Goal: Task Accomplishment & Management: Use online tool/utility

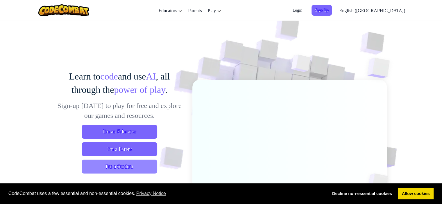
click at [130, 166] on span "I'm a Student" at bounding box center [120, 167] width 76 height 14
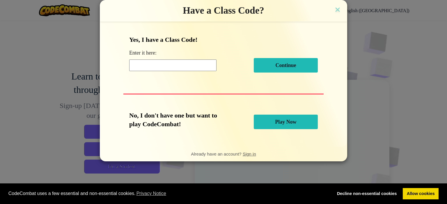
click at [170, 67] on input at bounding box center [172, 66] width 87 height 12
click at [274, 124] on button "Play Now" at bounding box center [286, 122] width 64 height 15
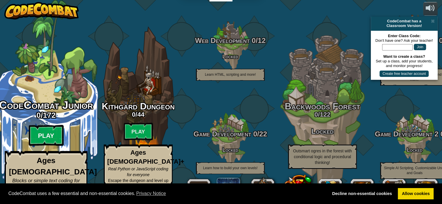
click at [36, 131] on btn "Play" at bounding box center [46, 135] width 35 height 21
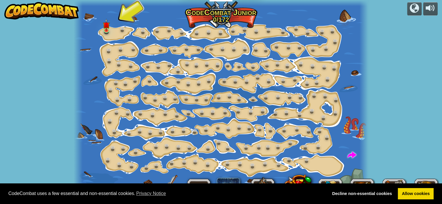
drag, startPoint x: 36, startPoint y: 131, endPoint x: 19, endPoint y: 109, distance: 28.3
click at [19, 109] on div "powered by Step Change (Locked) Change step arguments. Go Smart (Locked) Now we…" at bounding box center [221, 102] width 442 height 204
click at [109, 30] on div at bounding box center [107, 29] width 6 height 6
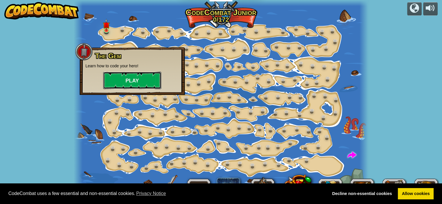
click at [122, 78] on button "Play" at bounding box center [132, 80] width 58 height 17
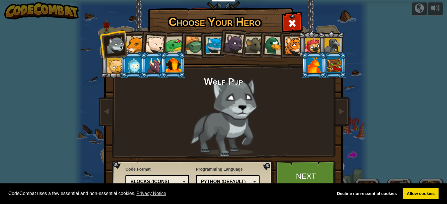
click at [270, 43] on div at bounding box center [273, 45] width 19 height 19
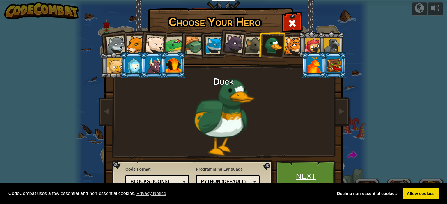
click at [301, 165] on link "Next" at bounding box center [305, 177] width 61 height 32
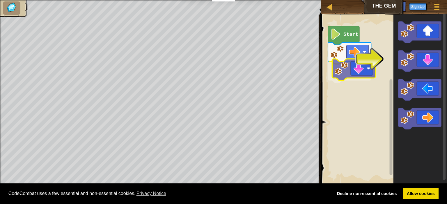
click at [337, 67] on div "Start" at bounding box center [383, 100] width 128 height 177
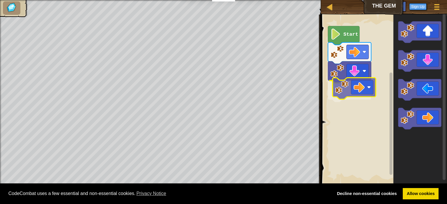
click at [360, 83] on div "Start" at bounding box center [383, 100] width 128 height 177
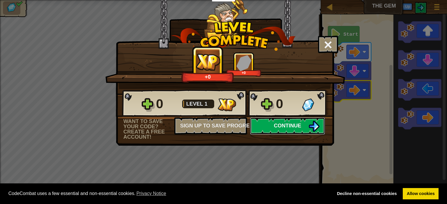
click at [295, 130] on button "Continue" at bounding box center [287, 125] width 75 height 17
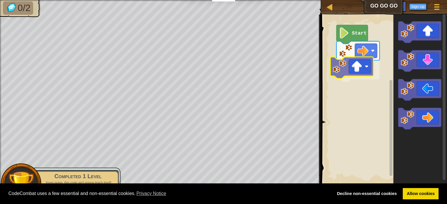
click at [336, 75] on div "Start" at bounding box center [383, 100] width 128 height 177
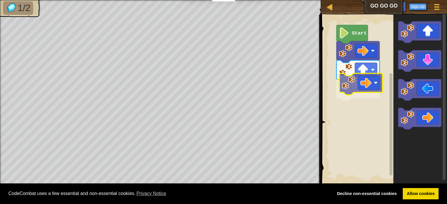
click at [343, 87] on div "Start" at bounding box center [383, 100] width 128 height 177
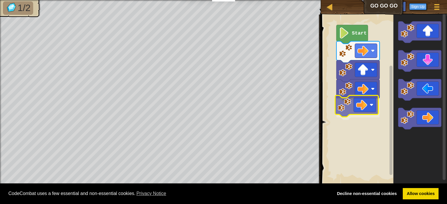
click at [352, 100] on div "Start" at bounding box center [383, 100] width 128 height 177
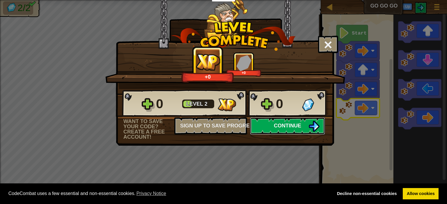
click at [272, 123] on button "Continue" at bounding box center [287, 125] width 75 height 17
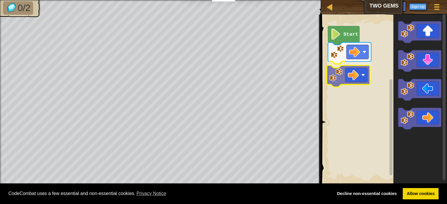
click at [335, 65] on div "Start" at bounding box center [383, 100] width 128 height 177
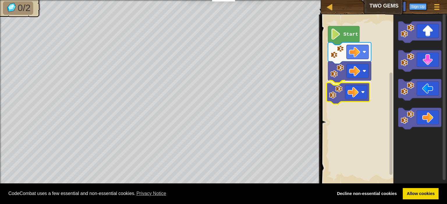
click at [339, 97] on div "Start" at bounding box center [383, 100] width 128 height 177
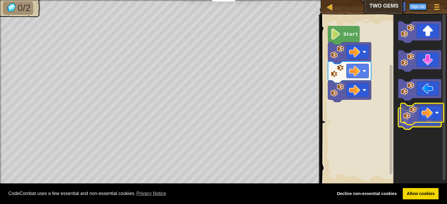
click at [416, 113] on g "Blockly Workspace" at bounding box center [419, 119] width 43 height 22
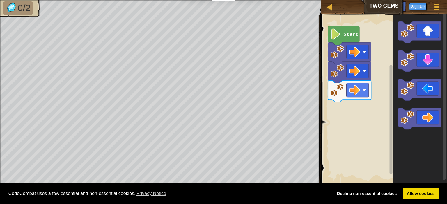
click at [371, 65] on div "Start" at bounding box center [383, 100] width 128 height 177
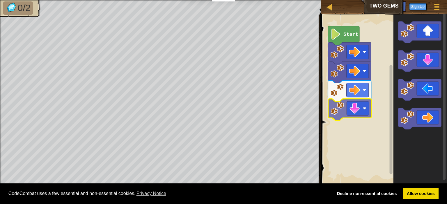
click at [341, 111] on div "Start" at bounding box center [383, 100] width 128 height 177
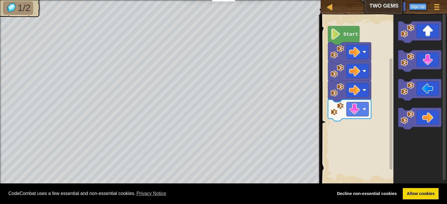
click at [356, 106] on div "Start" at bounding box center [383, 100] width 128 height 177
click at [378, 64] on div "Start" at bounding box center [383, 100] width 128 height 177
click at [332, 138] on div "Start" at bounding box center [383, 100] width 128 height 177
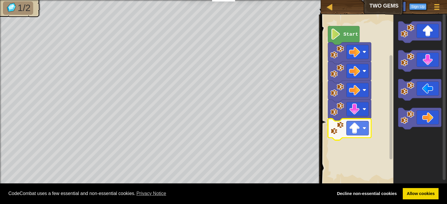
click at [338, 33] on image "Blockly Workspace" at bounding box center [335, 34] width 10 height 11
click at [343, 28] on icon "Blockly Workspace" at bounding box center [343, 35] width 31 height 19
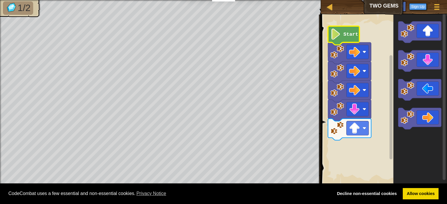
click at [343, 28] on icon "Blockly Workspace" at bounding box center [343, 35] width 31 height 19
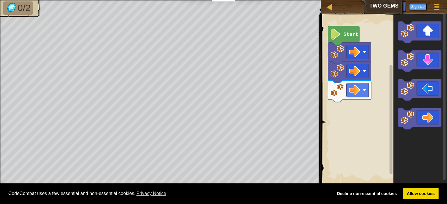
click at [350, 104] on div "Start" at bounding box center [383, 100] width 128 height 177
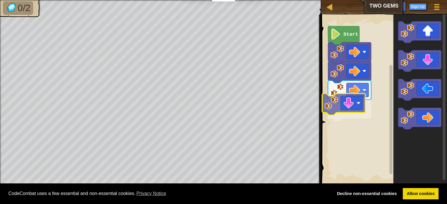
click at [332, 100] on div "Start" at bounding box center [383, 100] width 128 height 177
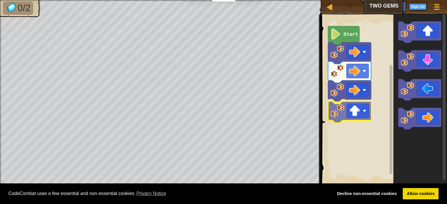
click at [333, 122] on div "Start" at bounding box center [383, 100] width 128 height 177
click at [333, 122] on rect "Blockly Workspace" at bounding box center [383, 100] width 128 height 177
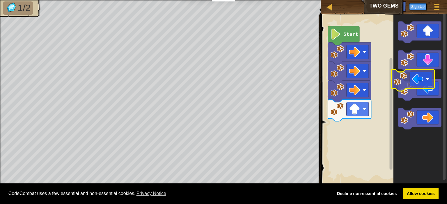
click at [399, 74] on icon "Blockly Workspace" at bounding box center [420, 100] width 54 height 177
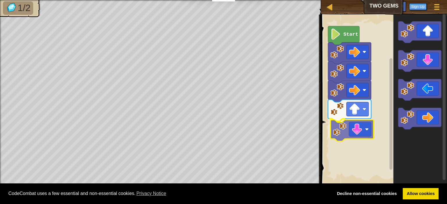
click at [335, 131] on div "Start" at bounding box center [383, 100] width 128 height 177
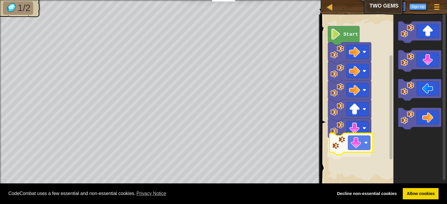
click at [334, 145] on div "Start" at bounding box center [383, 100] width 128 height 177
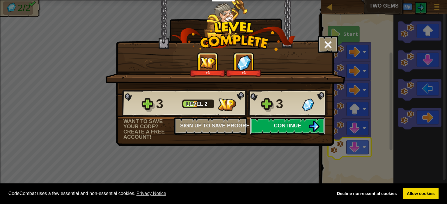
click at [271, 129] on button "Continue" at bounding box center [287, 125] width 75 height 17
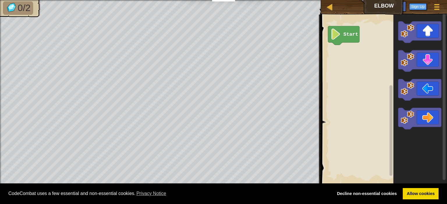
click at [406, 51] on icon "Blockly Workspace" at bounding box center [420, 100] width 54 height 177
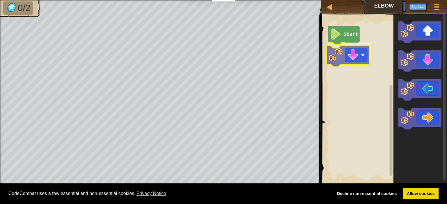
click at [335, 56] on div "Start" at bounding box center [383, 100] width 128 height 177
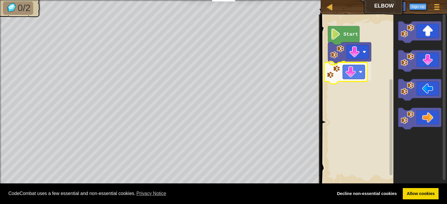
click at [342, 76] on div "Start" at bounding box center [383, 100] width 128 height 177
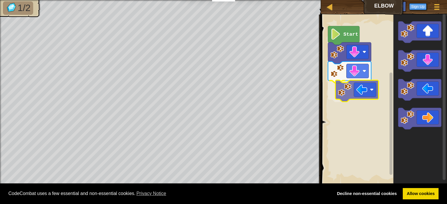
click at [329, 84] on div "Start" at bounding box center [383, 100] width 128 height 177
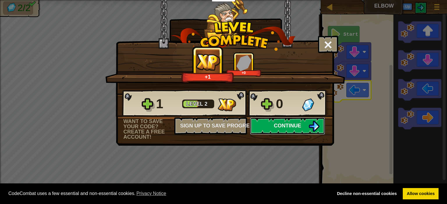
click at [309, 128] on img at bounding box center [313, 126] width 11 height 11
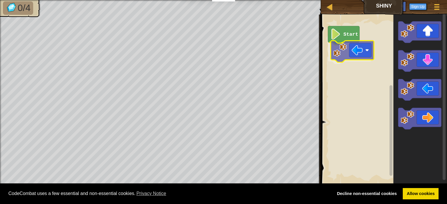
click at [337, 51] on div "Start" at bounding box center [383, 100] width 128 height 177
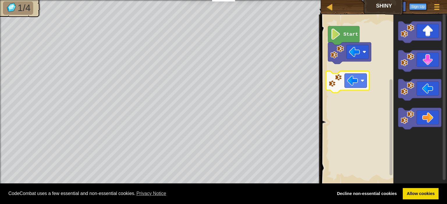
click at [337, 76] on div "Start" at bounding box center [383, 100] width 128 height 177
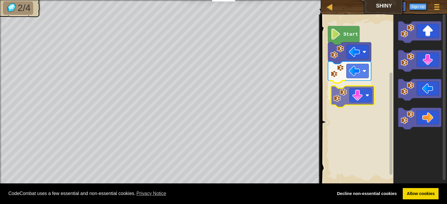
click at [335, 102] on div "Start" at bounding box center [383, 100] width 128 height 177
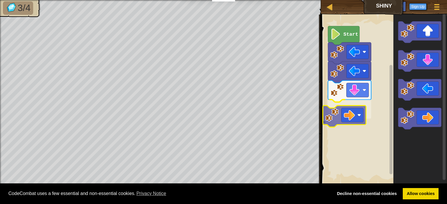
click at [339, 113] on div "Start" at bounding box center [383, 100] width 128 height 177
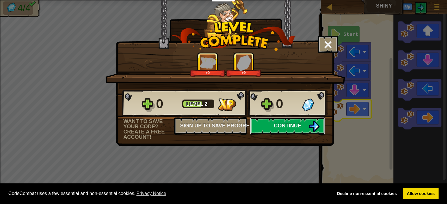
click at [273, 119] on button "Continue" at bounding box center [287, 125] width 75 height 17
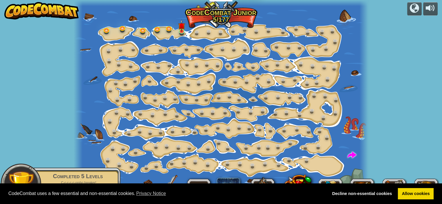
click at [173, 35] on div at bounding box center [221, 102] width 295 height 204
click at [181, 33] on link at bounding box center [183, 31] width 12 height 12
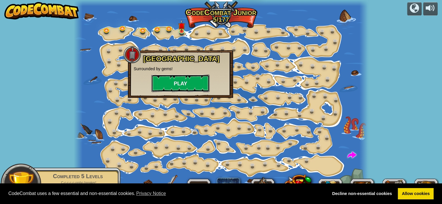
click at [161, 87] on button "Play" at bounding box center [181, 83] width 58 height 17
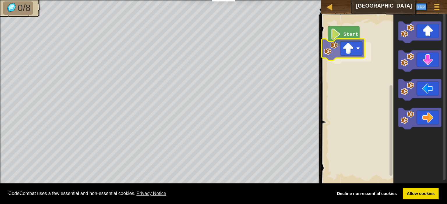
click at [335, 53] on div "Start" at bounding box center [383, 100] width 128 height 177
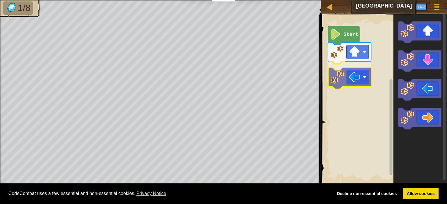
click at [339, 83] on div "Start" at bounding box center [383, 100] width 128 height 177
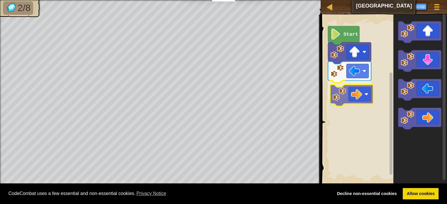
click at [348, 97] on div "Start" at bounding box center [383, 100] width 128 height 177
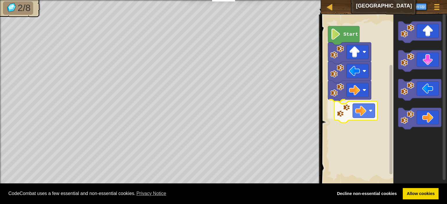
click at [344, 119] on div "Start" at bounding box center [383, 100] width 128 height 177
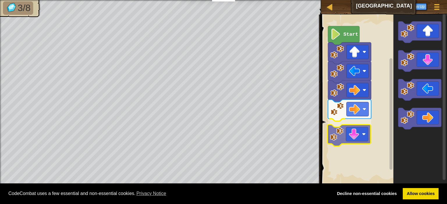
click at [334, 132] on div "Start" at bounding box center [383, 100] width 128 height 177
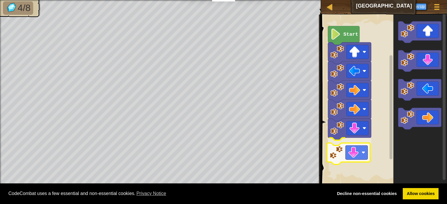
click at [328, 150] on div "Start" at bounding box center [383, 100] width 128 height 177
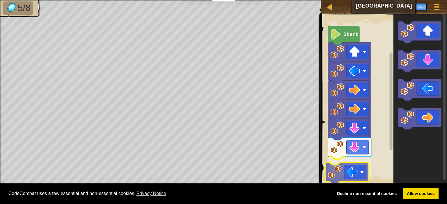
click at [339, 174] on div "Start" at bounding box center [383, 100] width 128 height 177
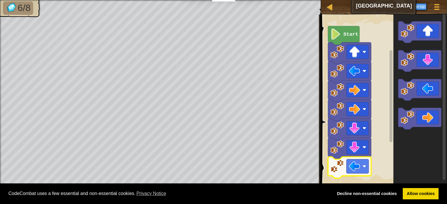
click at [389, 114] on icon "Blockly Workspace" at bounding box center [391, 98] width 4 height 172
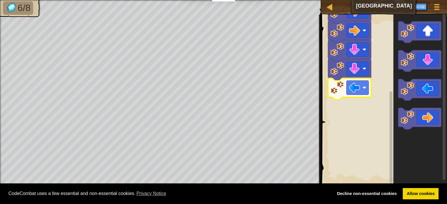
click at [390, 165] on rect "Blockly Workspace" at bounding box center [390, 137] width 3 height 92
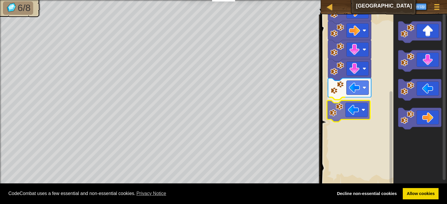
click at [342, 115] on div "Start" at bounding box center [383, 100] width 128 height 177
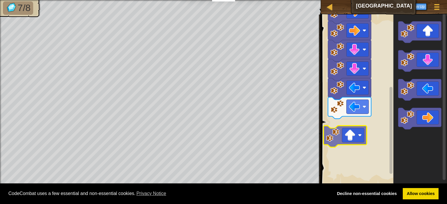
click at [335, 129] on div "Start" at bounding box center [383, 100] width 128 height 177
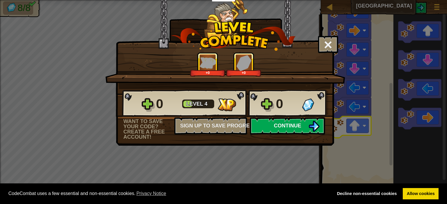
click at [301, 134] on button "Continue" at bounding box center [287, 125] width 75 height 17
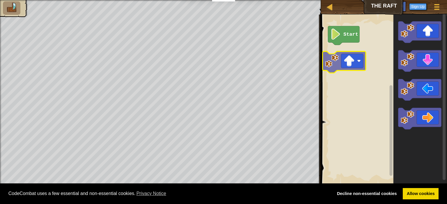
click at [331, 55] on div "Start" at bounding box center [383, 100] width 128 height 177
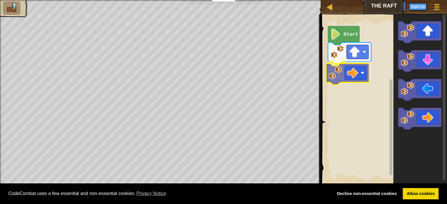
click at [343, 65] on div "Start" at bounding box center [383, 100] width 128 height 177
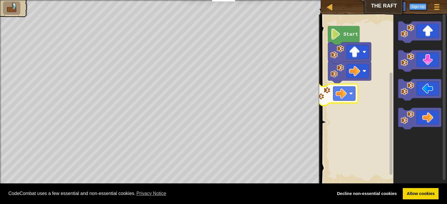
click at [322, 95] on div "Start" at bounding box center [383, 100] width 128 height 177
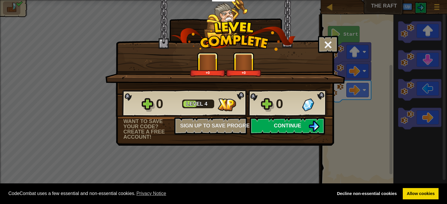
click at [299, 127] on span "Continue" at bounding box center [287, 126] width 27 height 6
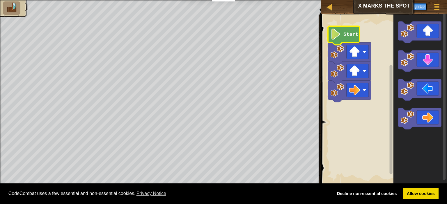
click at [335, 42] on icon "Blockly Workspace" at bounding box center [343, 35] width 31 height 19
click at [336, 41] on icon "Blockly Workspace" at bounding box center [343, 35] width 31 height 19
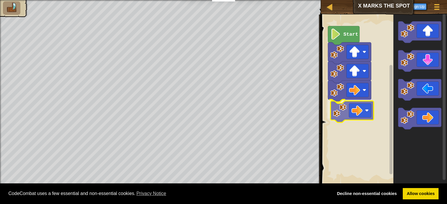
click at [336, 110] on div "Start" at bounding box center [383, 100] width 128 height 177
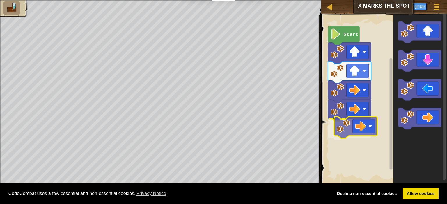
click at [349, 125] on div "Start" at bounding box center [383, 100] width 128 height 177
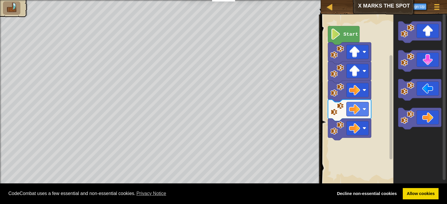
click at [379, 113] on div "Start" at bounding box center [383, 100] width 128 height 177
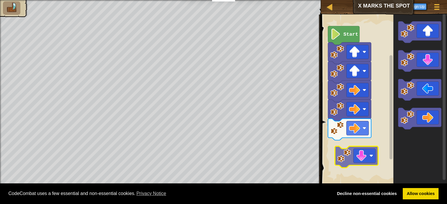
click at [348, 161] on div "Start" at bounding box center [383, 100] width 128 height 177
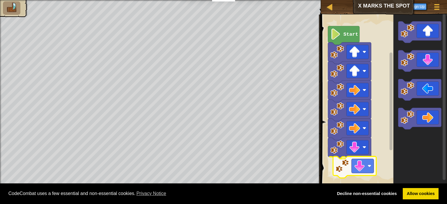
click at [344, 163] on div "Start" at bounding box center [383, 100] width 128 height 177
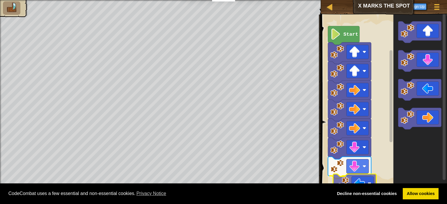
click at [346, 181] on div "Start" at bounding box center [383, 100] width 128 height 177
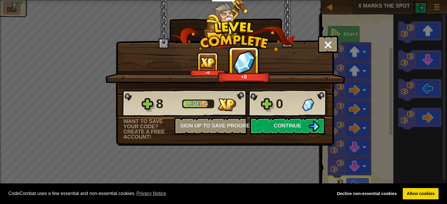
click at [293, 138] on div "8 Level 4 0 Want to save your code? Create a free account! Sign Up to Save Prog…" at bounding box center [225, 114] width 218 height 51
click at [297, 124] on span "Continue" at bounding box center [287, 126] width 27 height 6
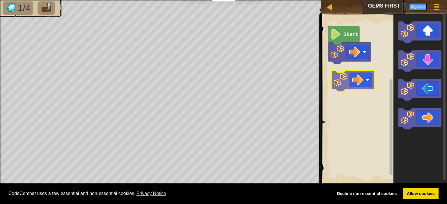
click at [340, 83] on div "Start" at bounding box center [383, 100] width 128 height 177
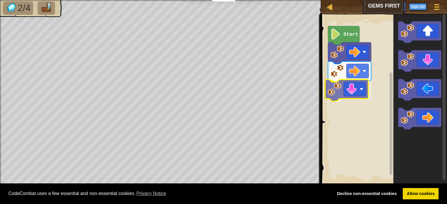
click at [334, 94] on div "Start" at bounding box center [383, 100] width 128 height 177
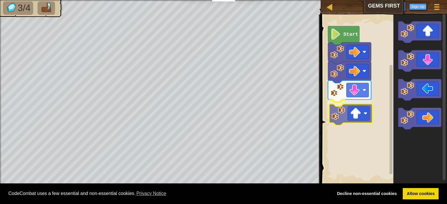
click at [344, 116] on div "Start" at bounding box center [383, 100] width 128 height 177
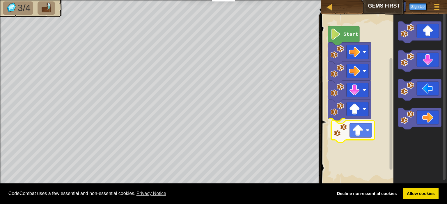
click at [340, 137] on div "Start" at bounding box center [383, 100] width 128 height 177
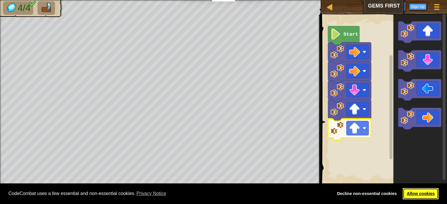
click at [429, 197] on link "Allow cookies" at bounding box center [421, 194] width 36 height 12
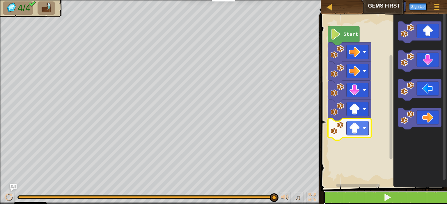
click at [397, 193] on button at bounding box center [387, 197] width 128 height 13
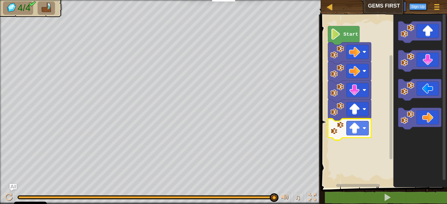
drag, startPoint x: 384, startPoint y: 7, endPoint x: 348, endPoint y: 17, distance: 37.1
click at [348, 17] on div "Map Gems First Game Menu Sign Up Ask AI 1 ההההההההההההההההההההההההההההההההההההה…" at bounding box center [223, 102] width 447 height 204
click at [351, 144] on div "Start" at bounding box center [383, 100] width 128 height 177
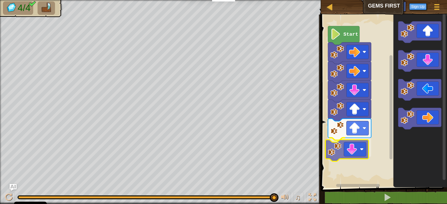
click at [329, 147] on div "Start" at bounding box center [383, 100] width 128 height 177
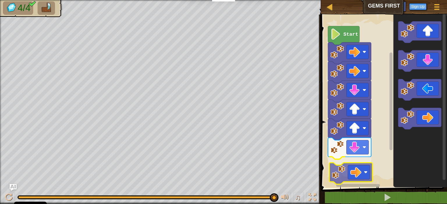
click at [343, 175] on div "Start" at bounding box center [383, 100] width 128 height 177
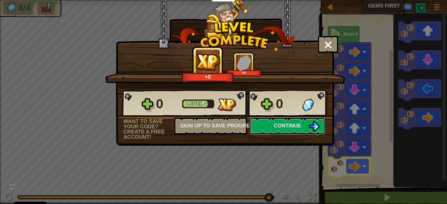
click at [264, 131] on button "Continue" at bounding box center [287, 125] width 75 height 17
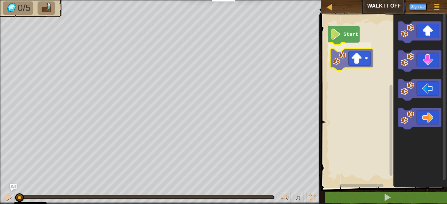
click at [345, 57] on div "Start" at bounding box center [383, 100] width 128 height 177
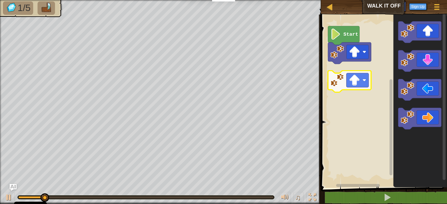
click at [335, 82] on div "Start" at bounding box center [383, 100] width 128 height 177
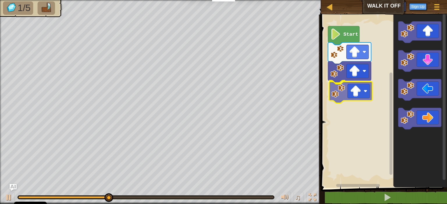
click at [338, 98] on div "Start" at bounding box center [383, 100] width 128 height 177
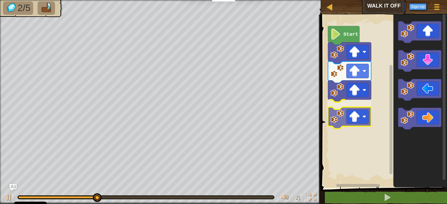
click at [341, 116] on div "Start" at bounding box center [383, 100] width 128 height 177
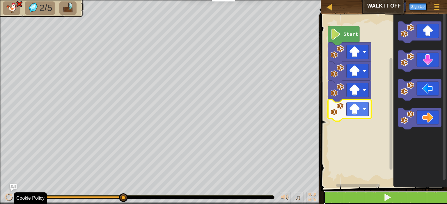
click at [402, 201] on button at bounding box center [387, 197] width 128 height 13
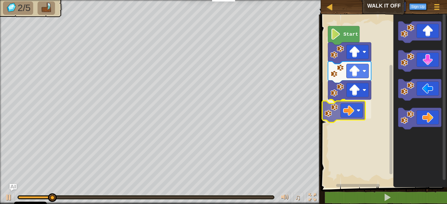
click at [340, 111] on div "Start" at bounding box center [383, 100] width 128 height 177
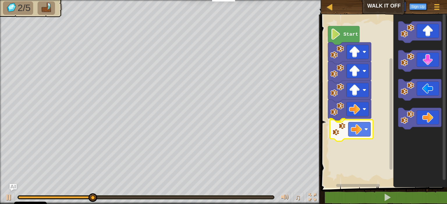
click at [345, 130] on div "Start" at bounding box center [383, 100] width 128 height 177
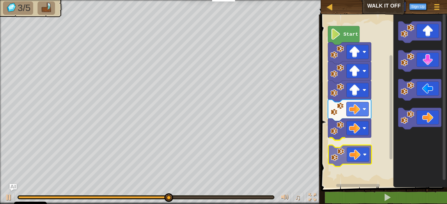
click at [343, 153] on div "Start" at bounding box center [383, 100] width 128 height 177
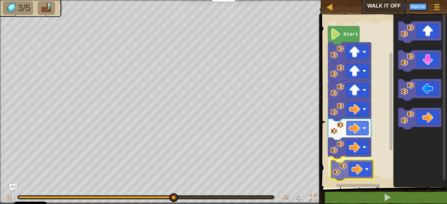
click at [346, 168] on div "Start" at bounding box center [383, 100] width 128 height 177
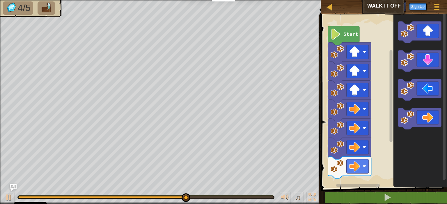
click at [344, 180] on div "Start" at bounding box center [383, 100] width 128 height 177
click at [390, 128] on g "Blockly Workspace" at bounding box center [391, 98] width 4 height 172
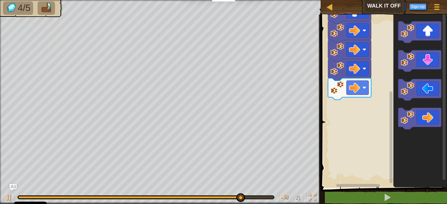
click at [393, 174] on g "Blockly Workspace" at bounding box center [391, 98] width 4 height 172
click at [386, 74] on div "Start" at bounding box center [383, 100] width 128 height 177
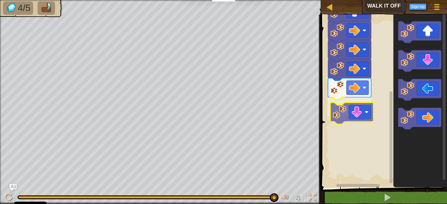
click at [335, 121] on div "Start" at bounding box center [383, 100] width 128 height 177
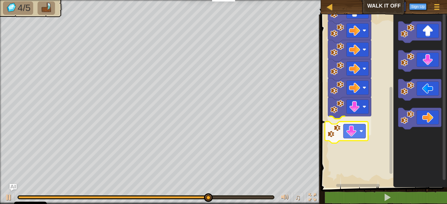
click at [332, 136] on div "Start" at bounding box center [383, 100] width 128 height 177
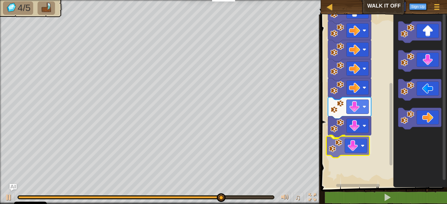
click at [332, 145] on div "Start" at bounding box center [383, 100] width 128 height 177
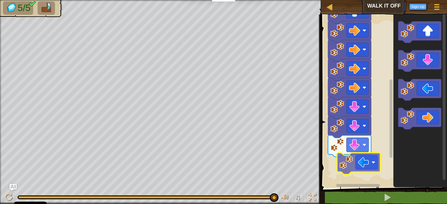
click at [345, 181] on div "Start" at bounding box center [383, 100] width 128 height 177
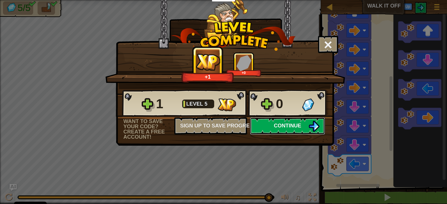
click at [289, 124] on span "Continue" at bounding box center [287, 126] width 27 height 6
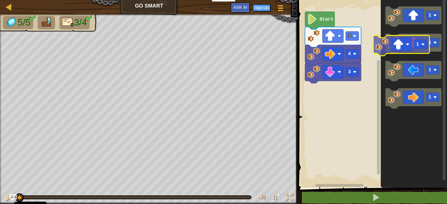
click at [389, 44] on g "1 1 1 1" at bounding box center [413, 57] width 56 height 102
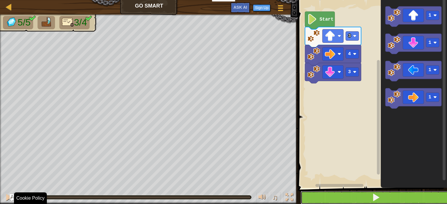
click at [376, 198] on span at bounding box center [376, 198] width 8 height 8
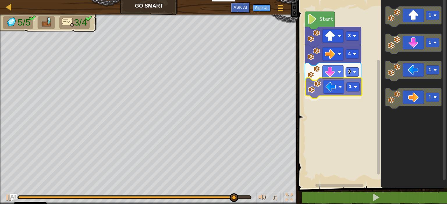
click at [318, 94] on div "3 3 1 4 Start 1 1 1 1 1" at bounding box center [371, 92] width 151 height 191
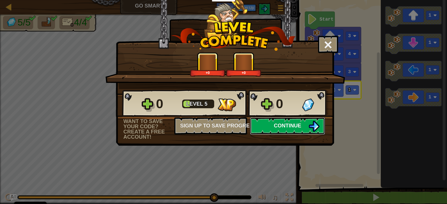
click at [279, 127] on span "Continue" at bounding box center [287, 126] width 27 height 6
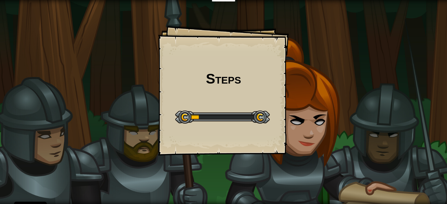
click at [278, 125] on div "Steps Goals Start Level Error loading from server. Try refreshing the page. You…" at bounding box center [223, 90] width 131 height 131
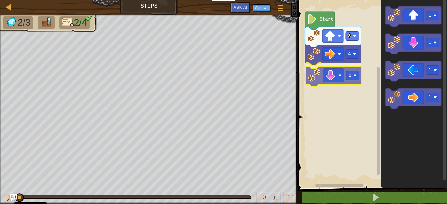
click at [318, 76] on div "4 1 3 Start 1 1 1 1 1" at bounding box center [371, 92] width 151 height 191
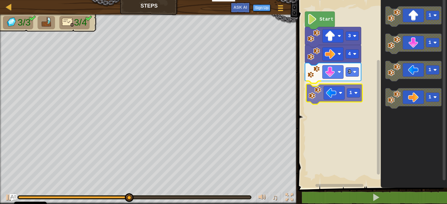
click at [314, 99] on div "Start 3 4 3 1 1 1 1 1 1" at bounding box center [371, 92] width 151 height 191
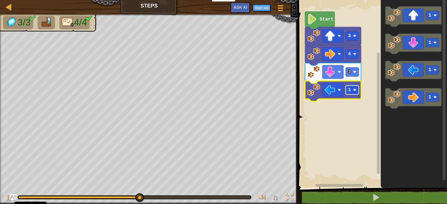
click at [350, 94] on rect "Blockly Workspace" at bounding box center [352, 90] width 13 height 9
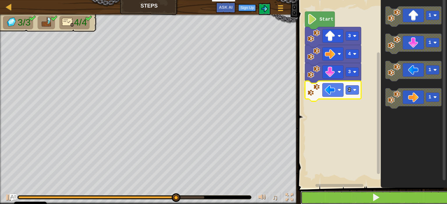
click at [350, 195] on button at bounding box center [375, 197] width 151 height 13
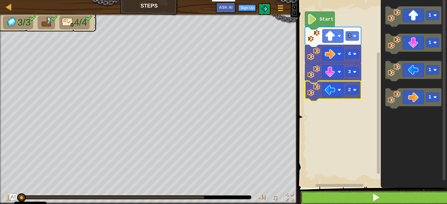
click at [350, 195] on button at bounding box center [375, 197] width 151 height 13
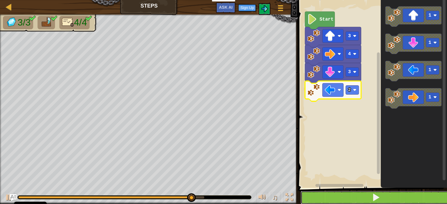
click at [350, 195] on button at bounding box center [375, 197] width 151 height 13
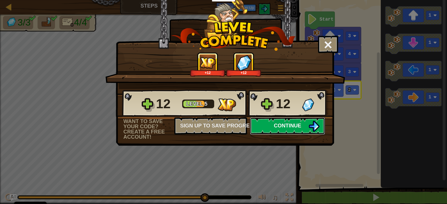
click at [287, 123] on span "Continue" at bounding box center [287, 126] width 27 height 6
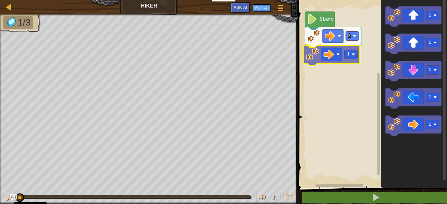
click at [313, 49] on div "Start 2 1 1 1 1 1 1 1" at bounding box center [371, 92] width 151 height 191
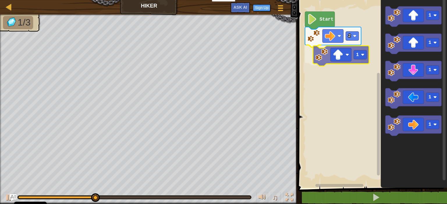
click at [320, 64] on div "Start 2 1 1 1 1 1 1 1" at bounding box center [371, 92] width 151 height 191
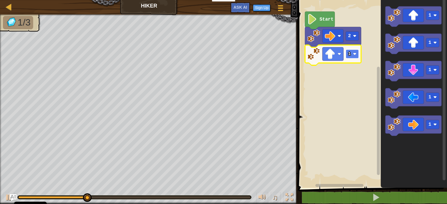
click at [352, 57] on rect "Blockly Workspace" at bounding box center [352, 54] width 13 height 9
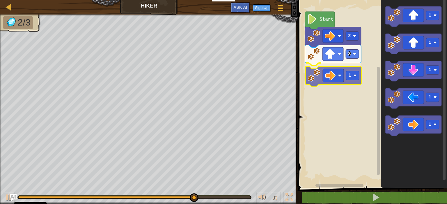
click at [323, 75] on div "Start 2 3 1 1 1 1 1 1 1" at bounding box center [371, 92] width 151 height 191
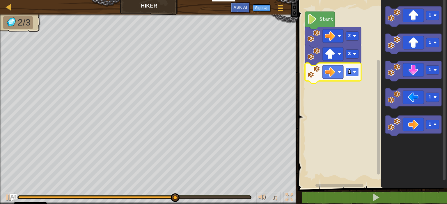
click at [351, 73] on rect "Blockly Workspace" at bounding box center [352, 72] width 13 height 9
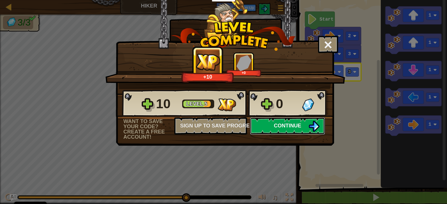
click at [308, 128] on img at bounding box center [313, 126] width 11 height 11
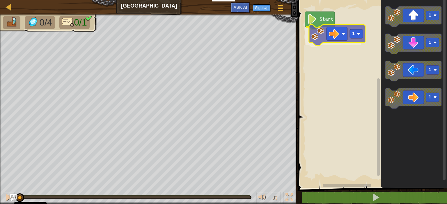
click at [319, 40] on div "Start 1 1 1 1 1 1" at bounding box center [371, 92] width 151 height 191
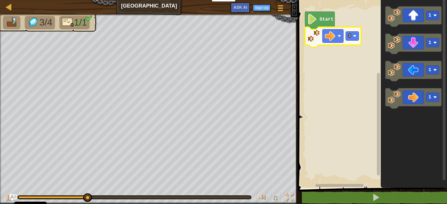
click at [349, 43] on icon "Blockly Workspace" at bounding box center [333, 37] width 56 height 20
click at [349, 39] on rect "Blockly Workspace" at bounding box center [352, 36] width 13 height 9
click at [355, 34] on rect "Blockly Workspace" at bounding box center [352, 36] width 13 height 9
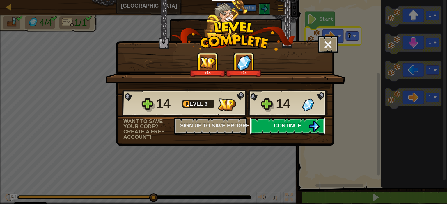
click at [287, 127] on span "Continue" at bounding box center [287, 126] width 27 height 6
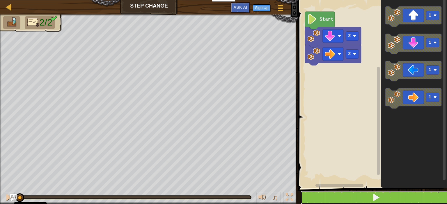
click at [361, 198] on button at bounding box center [375, 197] width 151 height 13
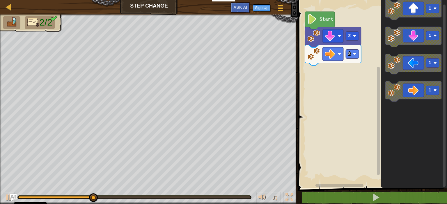
click at [316, 78] on div "2 2 Start 1 1 1 1" at bounding box center [371, 92] width 151 height 191
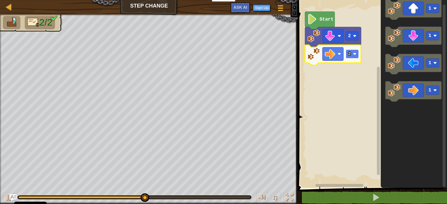
click at [350, 58] on rect "Blockly Workspace" at bounding box center [352, 54] width 13 height 9
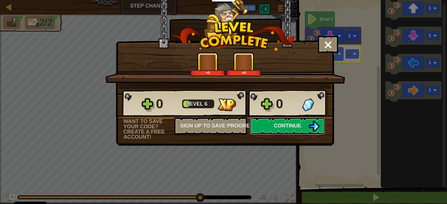
click at [299, 130] on button "Continue" at bounding box center [287, 125] width 75 height 17
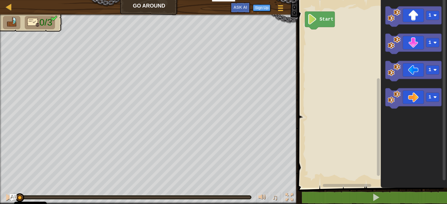
click at [358, 35] on div "Start 1 1 1 1" at bounding box center [371, 92] width 151 height 191
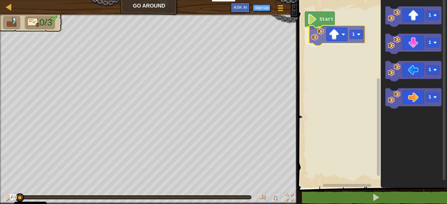
click at [312, 37] on div "Start 1 1 1 1 1 1" at bounding box center [371, 92] width 151 height 191
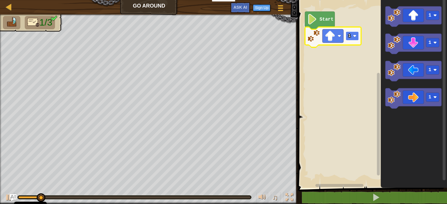
click at [348, 33] on text "1" at bounding box center [349, 35] width 3 height 5
click at [352, 40] on rect "Blockly Workspace" at bounding box center [352, 36] width 13 height 9
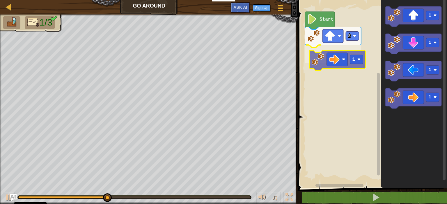
click at [322, 64] on div "Start 2 1 1 1 1 1 1" at bounding box center [371, 92] width 151 height 191
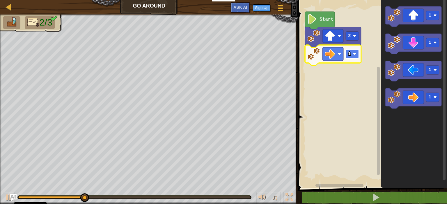
click at [349, 58] on rect "Blockly Workspace" at bounding box center [352, 54] width 13 height 9
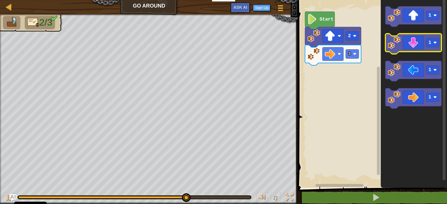
click at [391, 53] on icon "Blockly Workspace" at bounding box center [413, 44] width 56 height 20
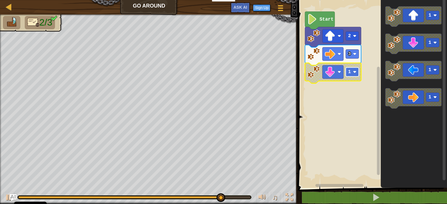
click at [350, 70] on text "1" at bounding box center [349, 72] width 3 height 5
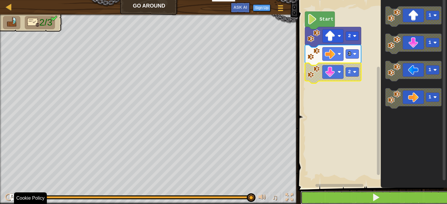
click at [352, 201] on button at bounding box center [375, 197] width 151 height 13
click at [409, 195] on button at bounding box center [375, 197] width 151 height 13
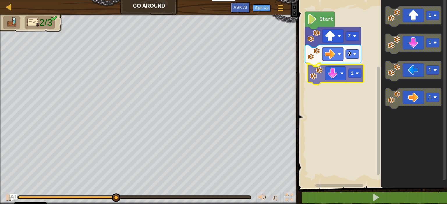
click at [316, 76] on div "Start 2 3 1 1 1 1 1 1" at bounding box center [371, 92] width 151 height 191
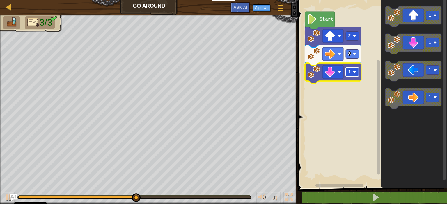
click at [352, 75] on rect "Blockly Workspace" at bounding box center [352, 72] width 13 height 9
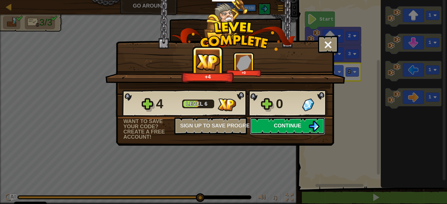
click at [318, 128] on img at bounding box center [313, 126] width 11 height 11
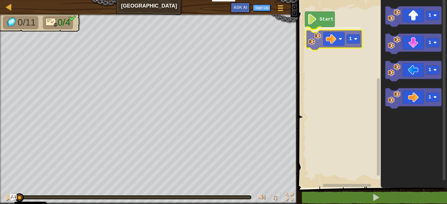
click at [326, 36] on div "Start 1 1 1 1 1 1" at bounding box center [371, 92] width 151 height 191
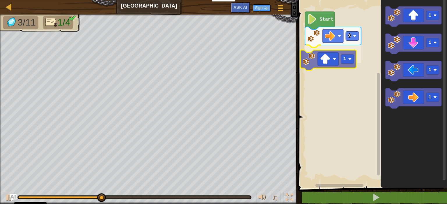
click at [306, 60] on div "Start 3 1 1 1 1 1 1" at bounding box center [371, 92] width 151 height 191
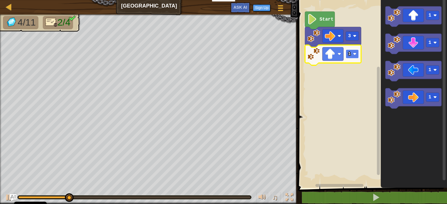
click at [350, 53] on rect "Blockly Workspace" at bounding box center [352, 54] width 13 height 9
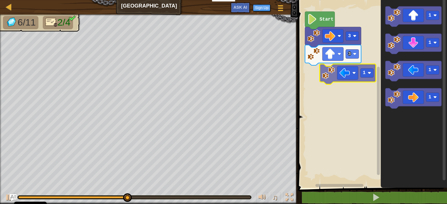
click at [324, 72] on div "Start 3 3 1 1 1 1 1" at bounding box center [371, 92] width 151 height 191
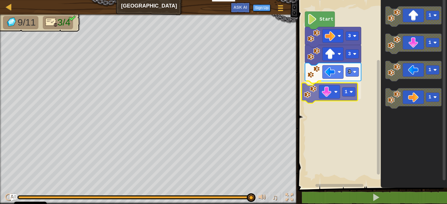
click at [312, 93] on div "Start 3 3 3 1 1 1 1 1 1" at bounding box center [371, 92] width 151 height 191
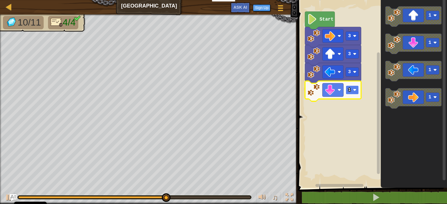
click at [353, 90] on image "Blockly Workspace" at bounding box center [354, 89] width 3 height 3
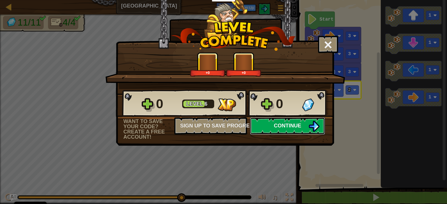
click at [307, 124] on button "Continue" at bounding box center [287, 125] width 75 height 17
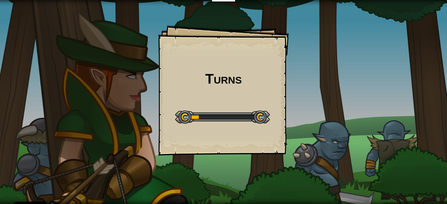
click at [307, 124] on div "Turns Goals Start Level Error loading from server. Try refreshing the page. You…" at bounding box center [223, 102] width 447 height 204
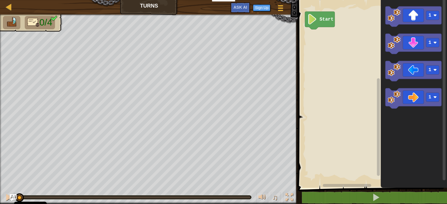
click at [307, 124] on rect "Blockly Workspace" at bounding box center [371, 92] width 151 height 191
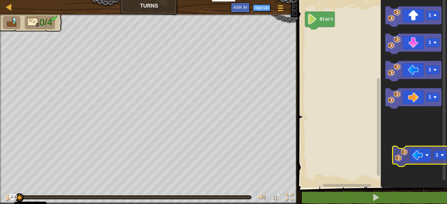
click at [410, 153] on icon "1 1 1 1" at bounding box center [414, 92] width 66 height 191
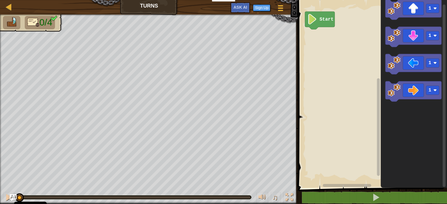
click at [399, 54] on icon "Blockly Workspace" at bounding box center [414, 92] width 66 height 191
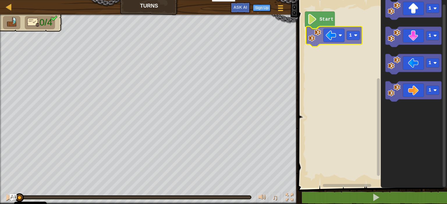
click at [320, 40] on div "Start 1 1 1 1 1 1" at bounding box center [371, 92] width 151 height 191
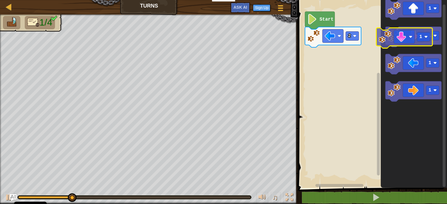
click at [389, 39] on image "Blockly Workspace" at bounding box center [394, 35] width 13 height 13
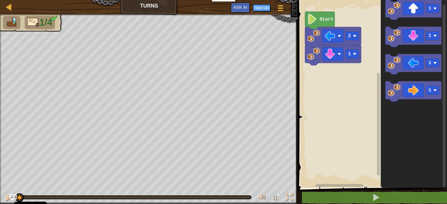
click at [389, 39] on image "Blockly Workspace" at bounding box center [394, 35] width 13 height 13
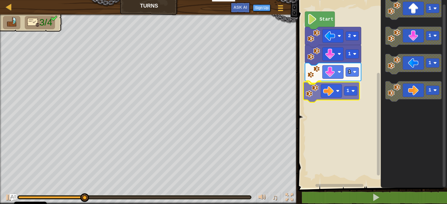
click at [303, 89] on div "Start 2 1 1 1 1 1 1 1 1" at bounding box center [371, 92] width 151 height 191
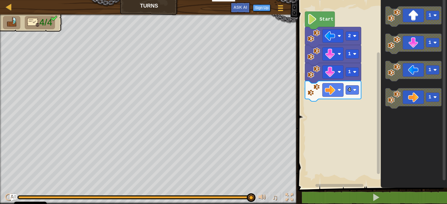
click at [316, 86] on div "Start 2 1 1 4 1 1 1 1" at bounding box center [371, 92] width 151 height 191
click at [311, 99] on div "Start 2 1 1 4 1 1 1 1" at bounding box center [371, 92] width 151 height 191
click at [372, 142] on rect "Blockly Workspace" at bounding box center [371, 92] width 151 height 191
click at [418, 144] on icon "Blockly Workspace" at bounding box center [414, 92] width 66 height 191
click at [323, 128] on div "Start 2 1 1 4 1 1 1 1" at bounding box center [371, 92] width 151 height 191
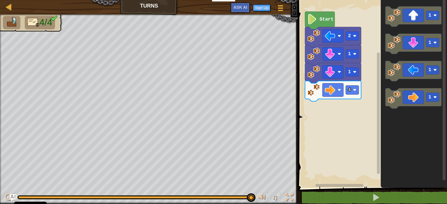
click at [365, 72] on div "Start 2 1 1 4 1 1 1 1" at bounding box center [371, 92] width 151 height 191
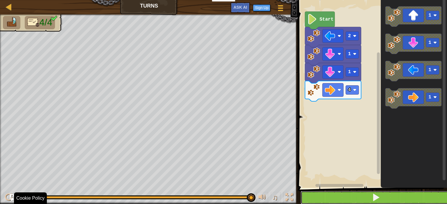
click at [358, 193] on button at bounding box center [375, 197] width 151 height 13
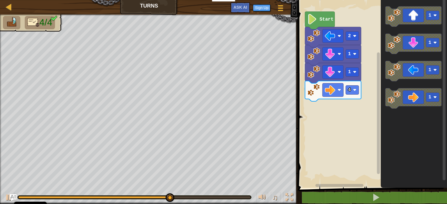
click at [340, 67] on div "Start 2 1 1 4 1 1 1 1" at bounding box center [371, 92] width 151 height 191
click at [361, 119] on rect "Blockly Workspace" at bounding box center [371, 92] width 151 height 191
click at [350, 58] on div "Start 2 1 1 4 1 1 1 1" at bounding box center [371, 92] width 151 height 191
click at [368, 57] on div "Start 2 1 1 4 1 1 1 1" at bounding box center [371, 92] width 151 height 191
click at [283, 11] on span at bounding box center [281, 10] width 6 height 1
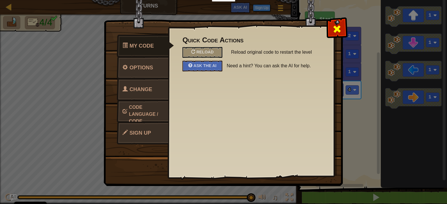
click at [342, 33] on div at bounding box center [336, 28] width 18 height 18
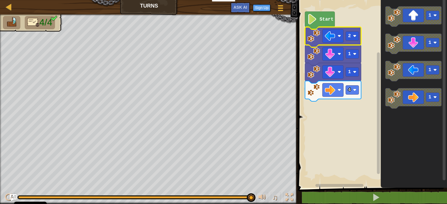
click at [342, 33] on rect "Blockly Workspace" at bounding box center [332, 35] width 21 height 13
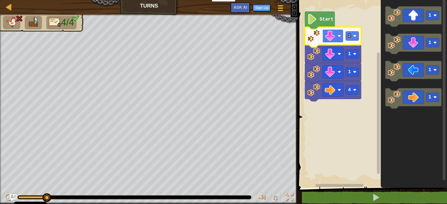
click at [334, 38] on image "Blockly Workspace" at bounding box center [330, 36] width 10 height 10
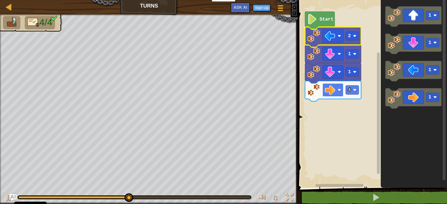
click at [338, 83] on rect "Blockly Workspace" at bounding box center [332, 89] width 21 height 13
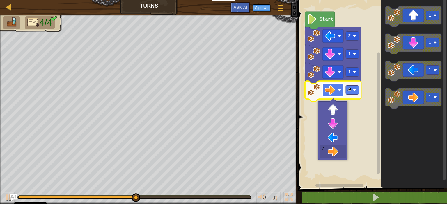
click at [333, 87] on image "Blockly Workspace" at bounding box center [330, 90] width 10 height 10
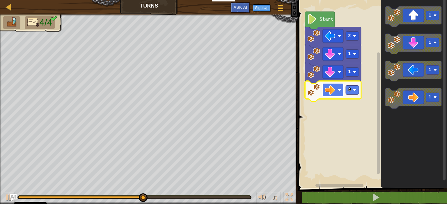
click at [333, 87] on image "Blockly Workspace" at bounding box center [330, 90] width 10 height 10
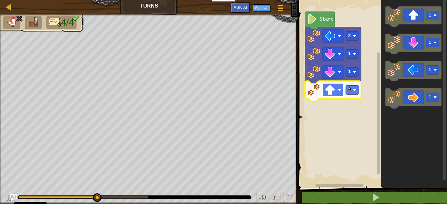
click at [328, 95] on rect "Blockly Workspace" at bounding box center [332, 89] width 21 height 13
click at [326, 94] on image "Blockly Workspace" at bounding box center [330, 90] width 10 height 10
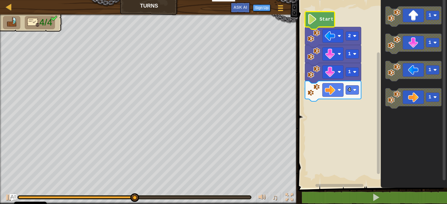
click at [320, 21] on text "Start" at bounding box center [326, 19] width 14 height 5
click at [339, 82] on div "Start 2 1 1 4 1 1 1 1" at bounding box center [371, 92] width 151 height 191
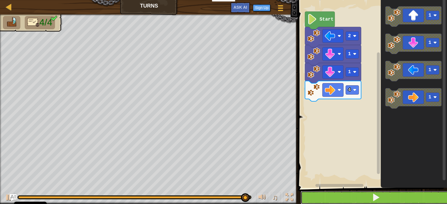
click at [355, 200] on button at bounding box center [375, 197] width 151 height 13
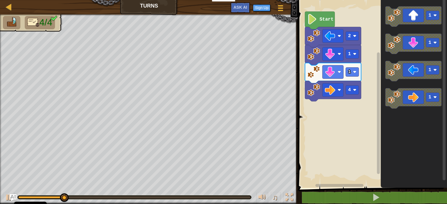
click at [350, 186] on g "Blockly Workspace" at bounding box center [336, 186] width 80 height 4
drag, startPoint x: 347, startPoint y: 184, endPoint x: 383, endPoint y: 180, distance: 35.9
click at [383, 180] on div "Start 2 1 1 4 1 1 1 1" at bounding box center [371, 92] width 151 height 191
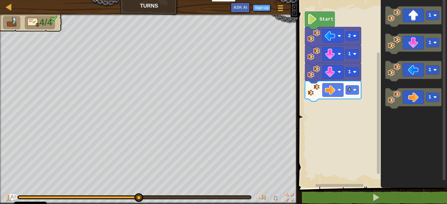
click at [329, 80] on div "Start 2 1 1 4 1 1 1 1" at bounding box center [371, 92] width 151 height 191
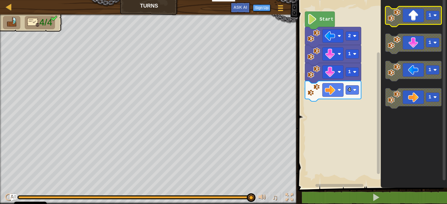
click at [406, 14] on icon "Blockly Workspace" at bounding box center [413, 16] width 56 height 20
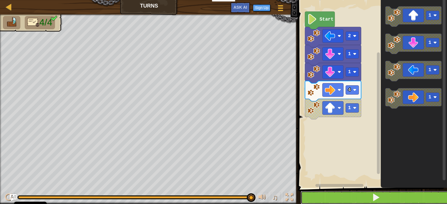
click at [378, 193] on button at bounding box center [375, 197] width 151 height 13
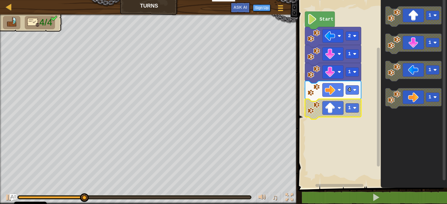
click at [333, 115] on icon "Blockly Workspace" at bounding box center [333, 109] width 56 height 20
click at [216, 1] on div "Map Turns Game Menu Sign Up Ask AI 1 הההההההההההההההההההההההההההההההההההההההההה…" at bounding box center [223, 102] width 447 height 204
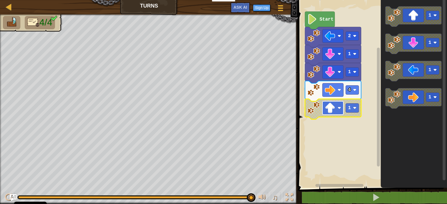
click at [334, 111] on image "Blockly Workspace" at bounding box center [330, 108] width 10 height 10
click at [381, 95] on icon "1 1 1 1" at bounding box center [414, 92] width 66 height 191
click at [376, 112] on div "Start 2 1 1 4 1 1 1 1 1" at bounding box center [371, 92] width 151 height 191
click at [383, 117] on icon "1 1 1 1" at bounding box center [414, 92] width 66 height 191
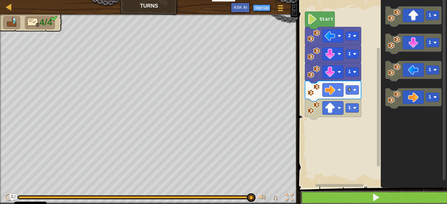
click at [379, 193] on button at bounding box center [375, 197] width 151 height 13
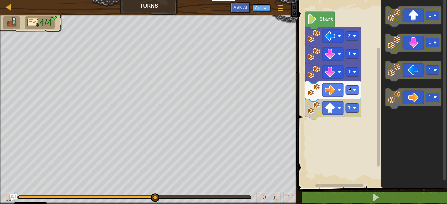
click at [374, 126] on div "Start 2 1 1 4 1 1 1 1 1" at bounding box center [371, 92] width 151 height 191
click at [385, 114] on icon "1 1 1 1" at bounding box center [414, 92] width 66 height 191
click at [11, 13] on div "Map Turns Game Menu Sign Up Ask AI" at bounding box center [149, 7] width 298 height 15
click at [10, 10] on div at bounding box center [8, 6] width 7 height 7
